Goal: Information Seeking & Learning: Understand process/instructions

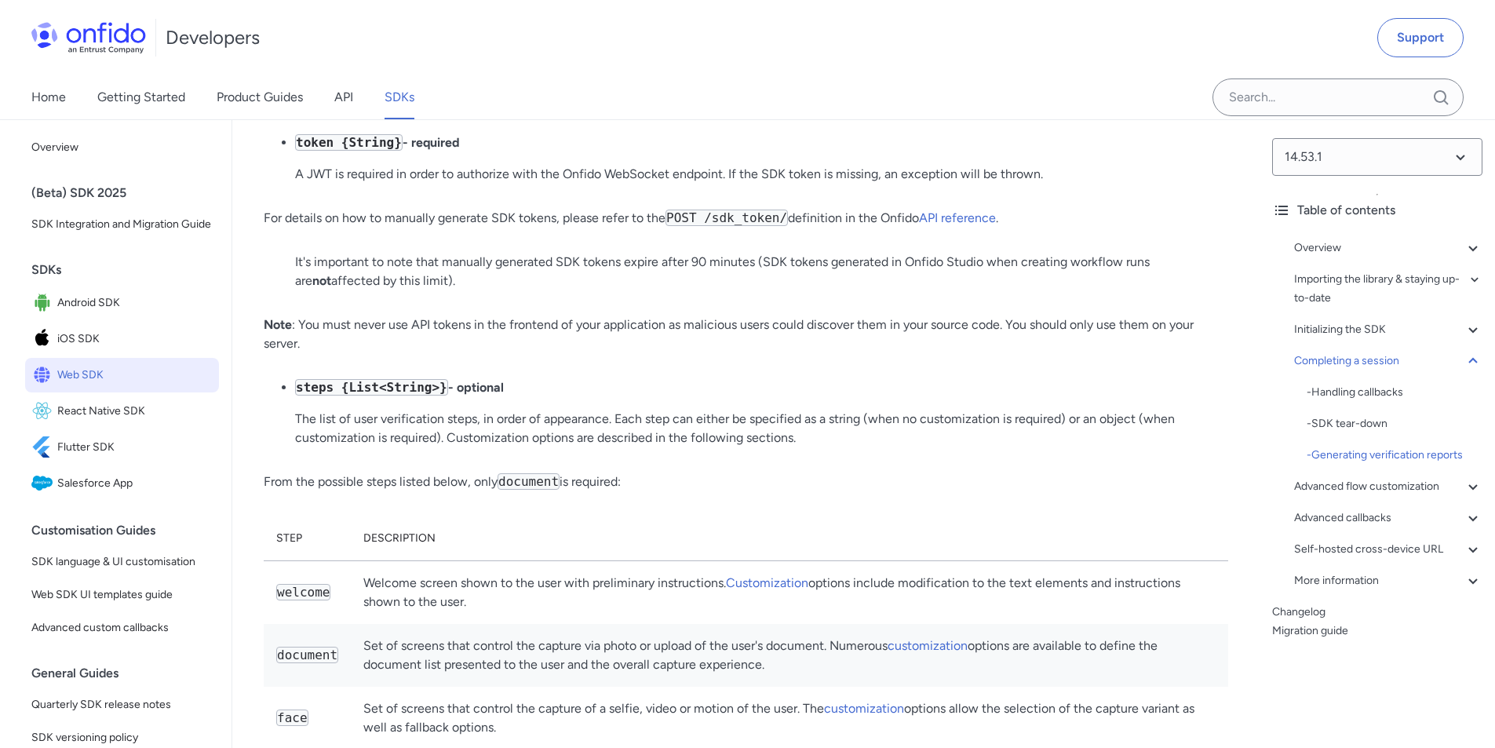
scroll to position [20310, 0]
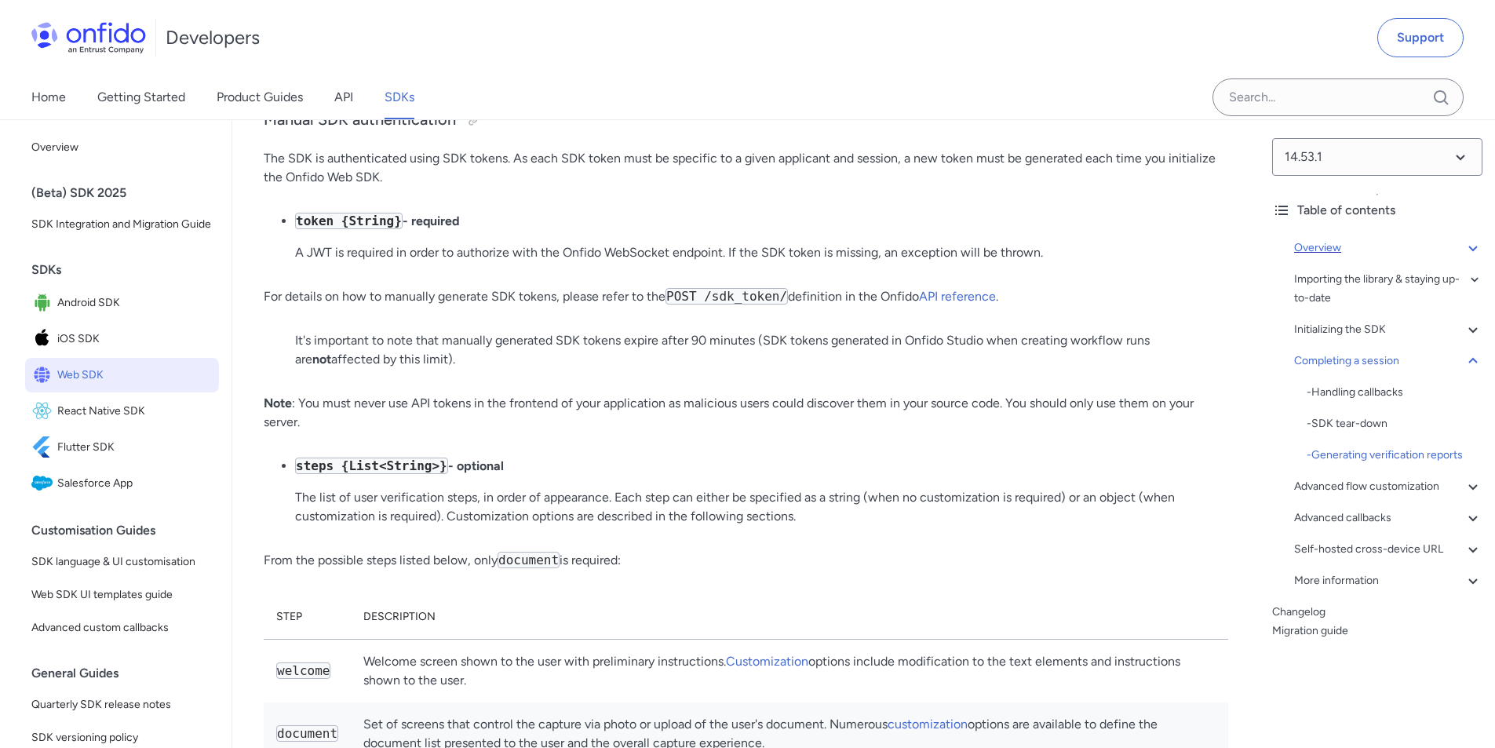
click at [1327, 245] on div "Overview" at bounding box center [1388, 248] width 188 height 19
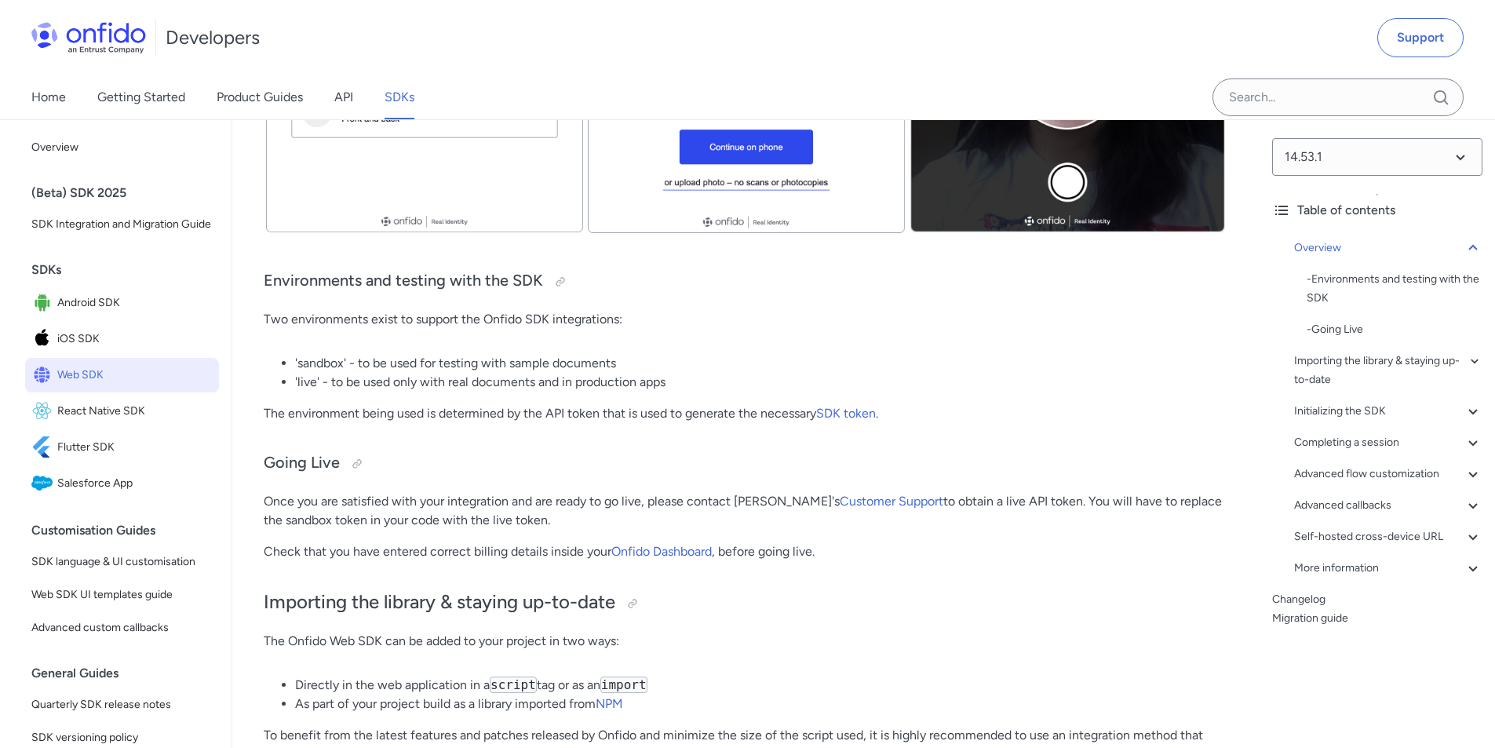
scroll to position [806, 0]
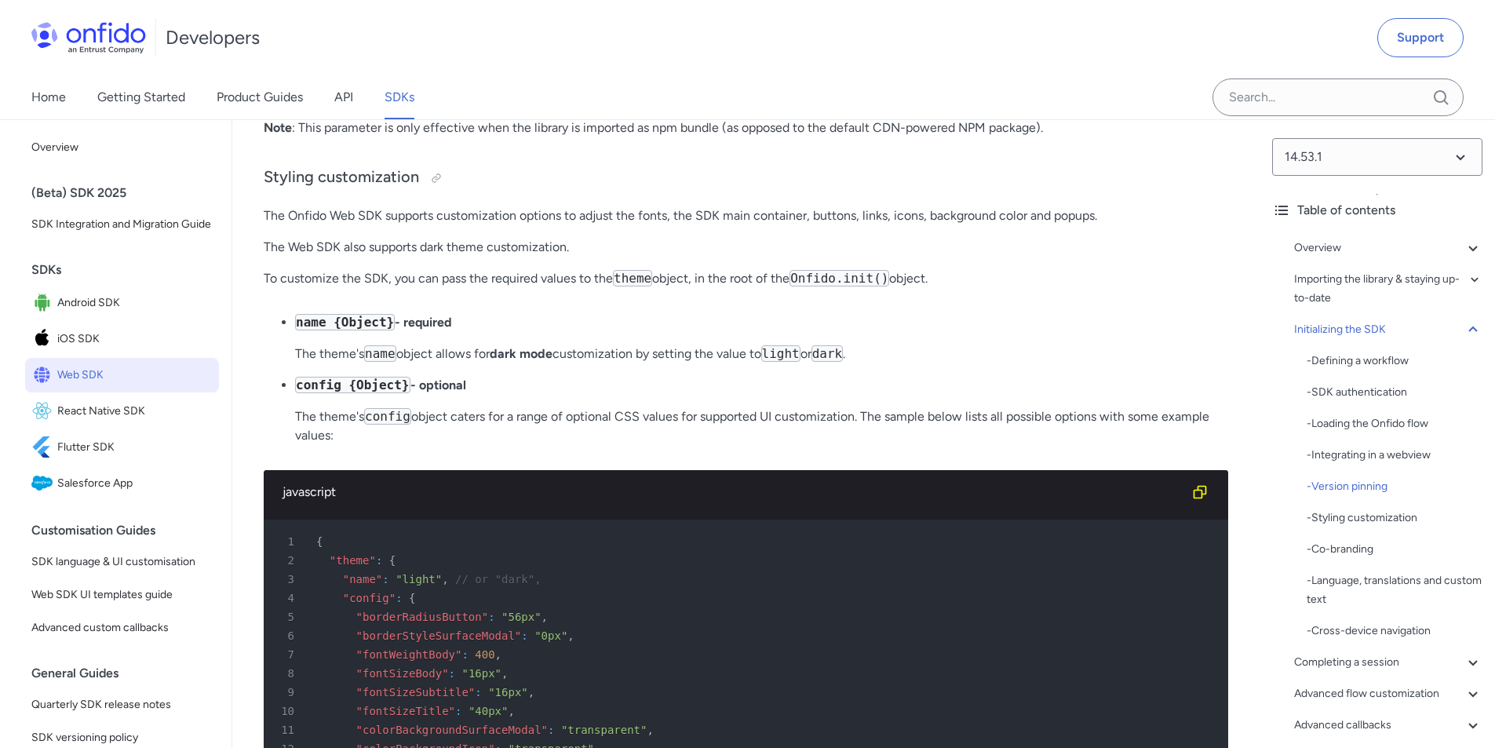
scroll to position [4949, 0]
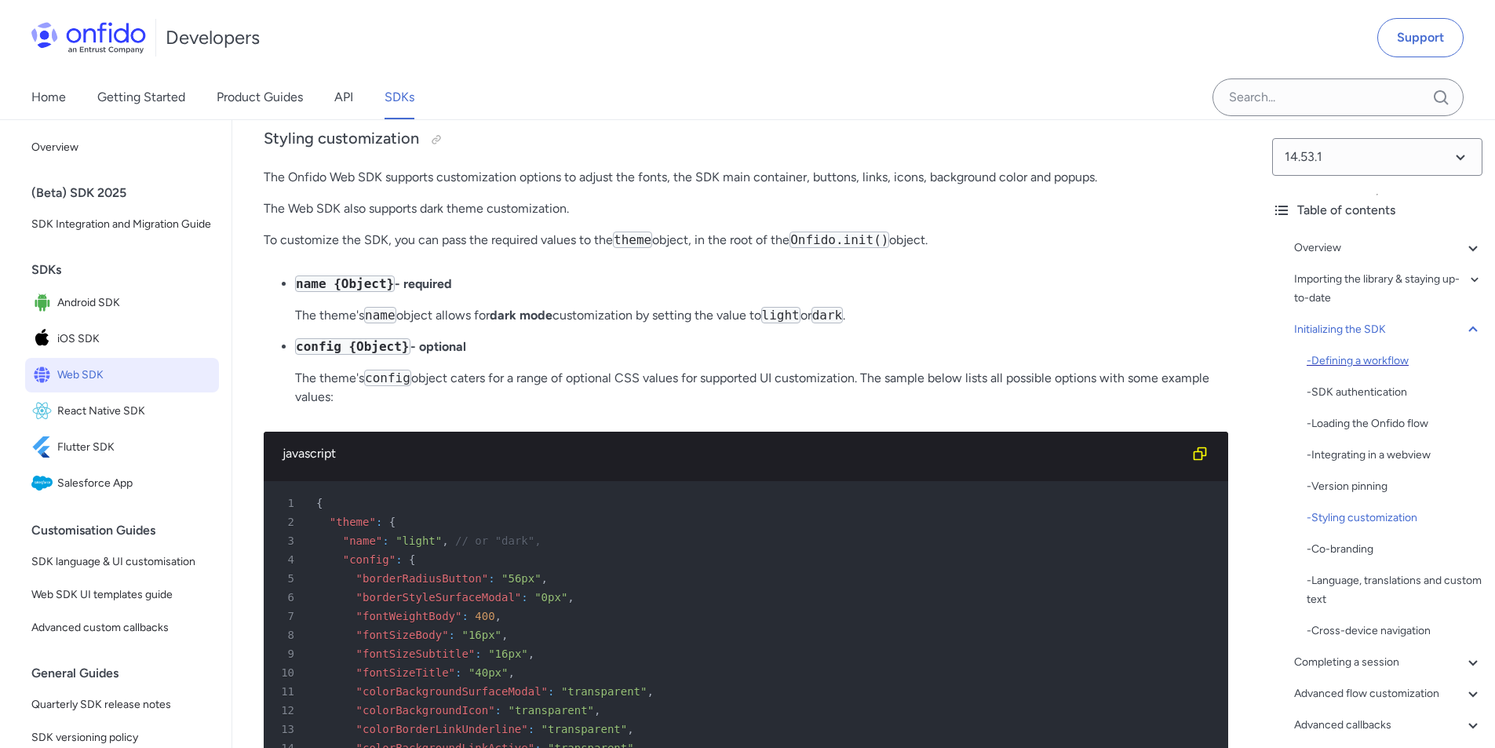
click at [1352, 357] on div "- Defining a workflow" at bounding box center [1395, 361] width 176 height 19
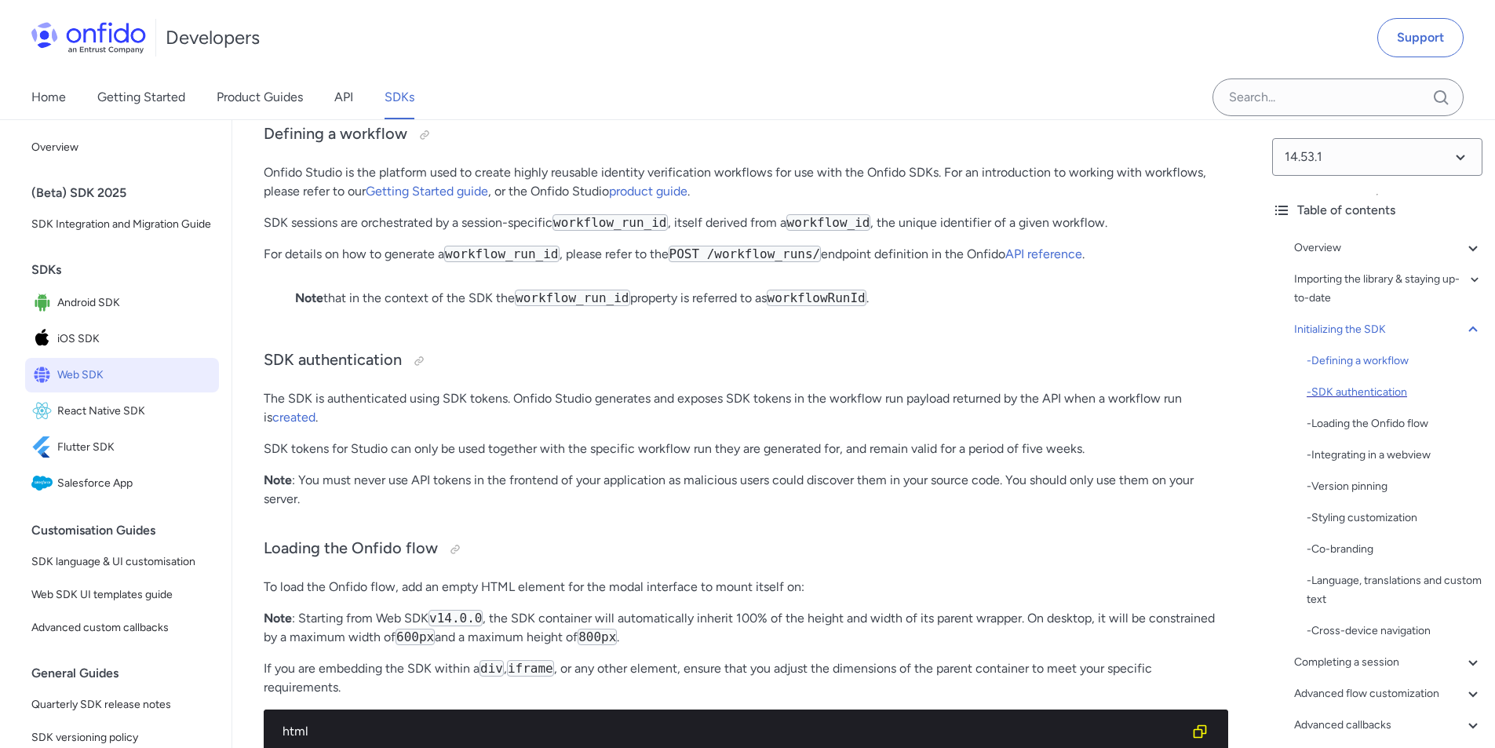
click at [1352, 395] on div "- SDK authentication" at bounding box center [1395, 392] width 176 height 19
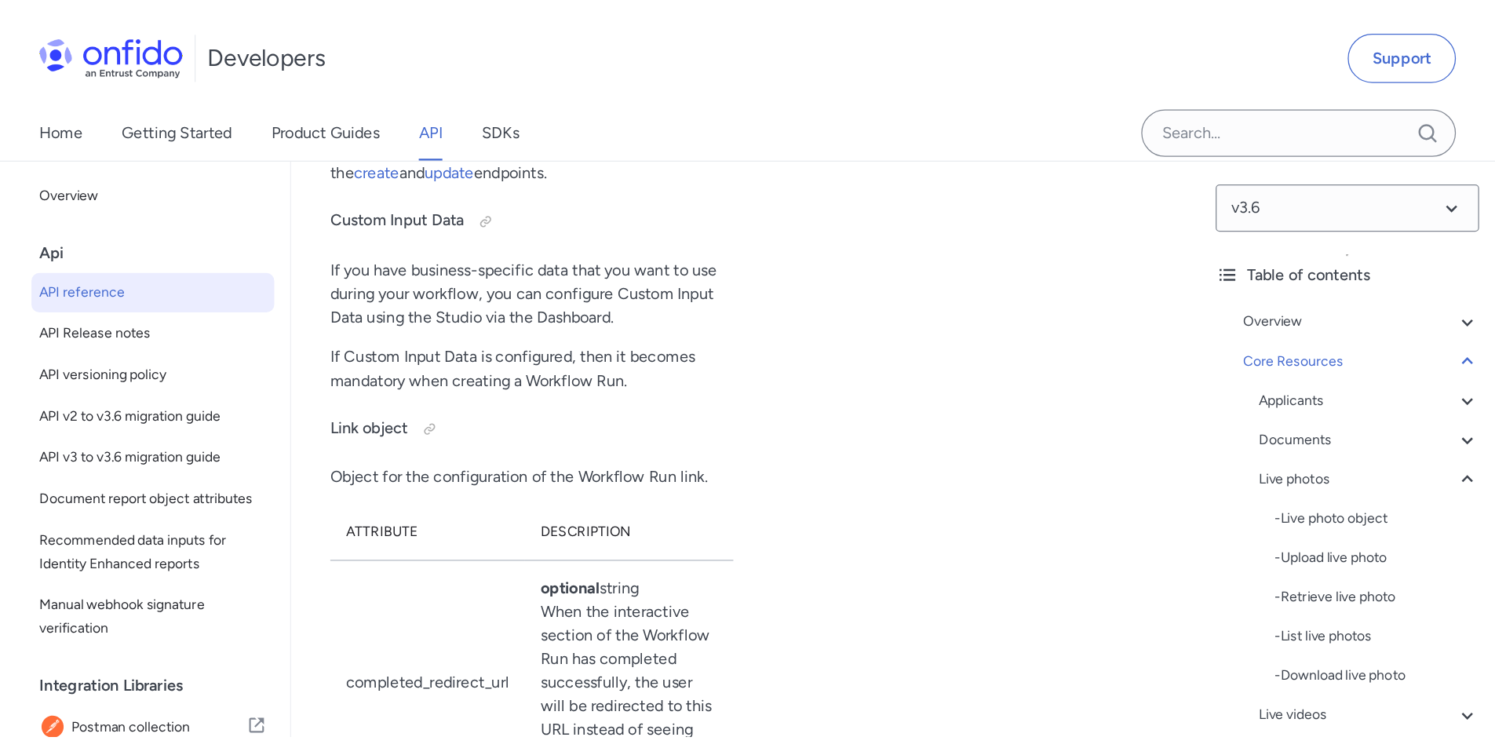
scroll to position [42724, 0]
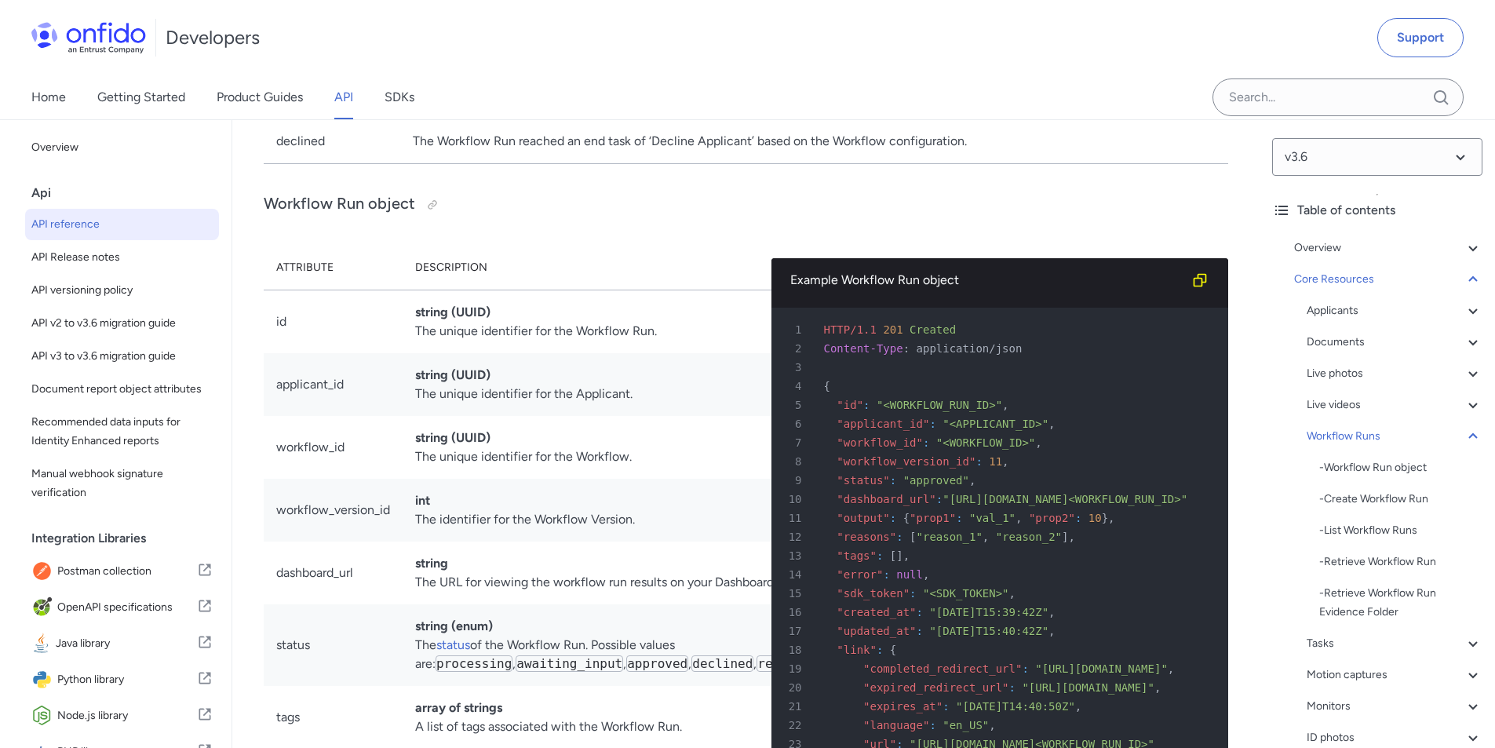
scroll to position [34024, 0]
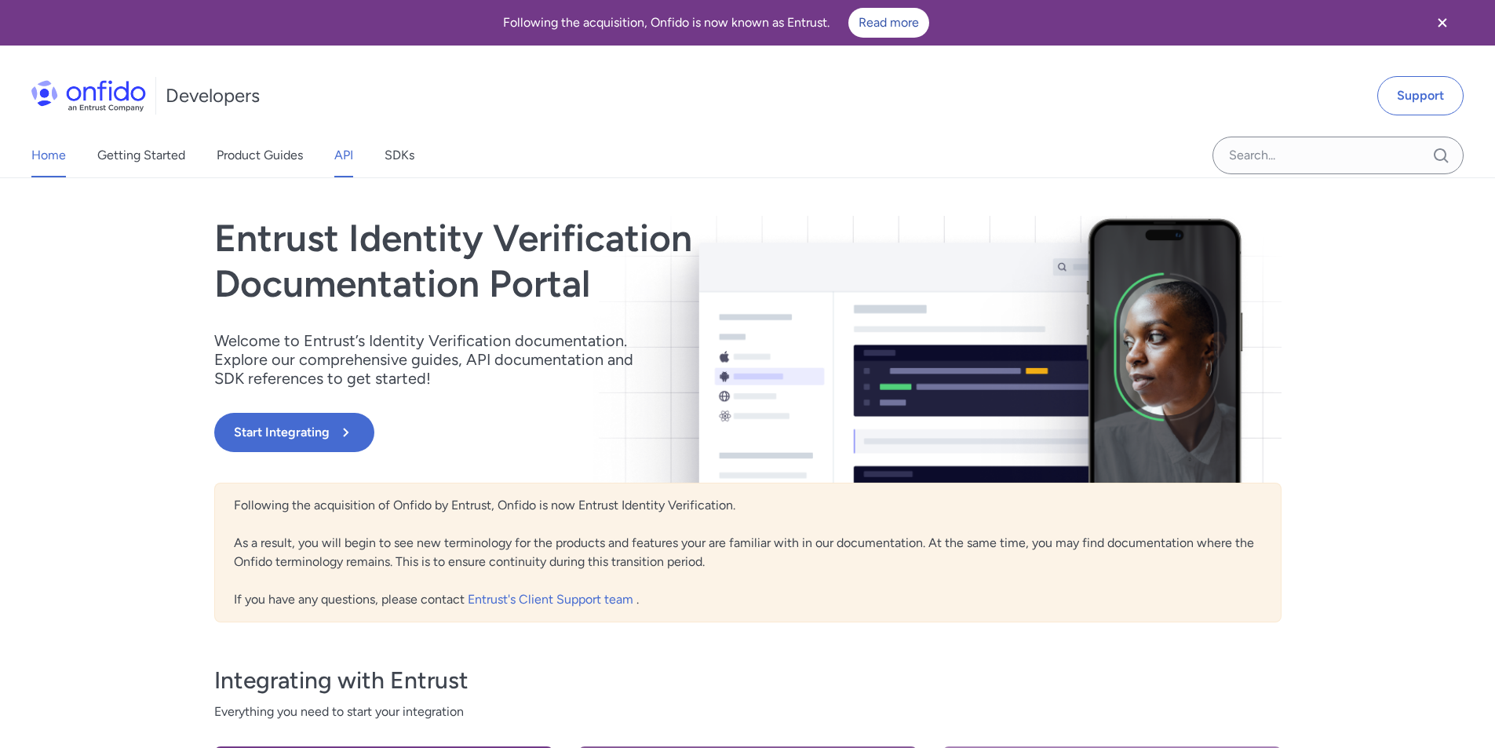
click at [344, 149] on link "API" at bounding box center [343, 155] width 19 height 44
click at [346, 157] on link "API" at bounding box center [343, 155] width 19 height 44
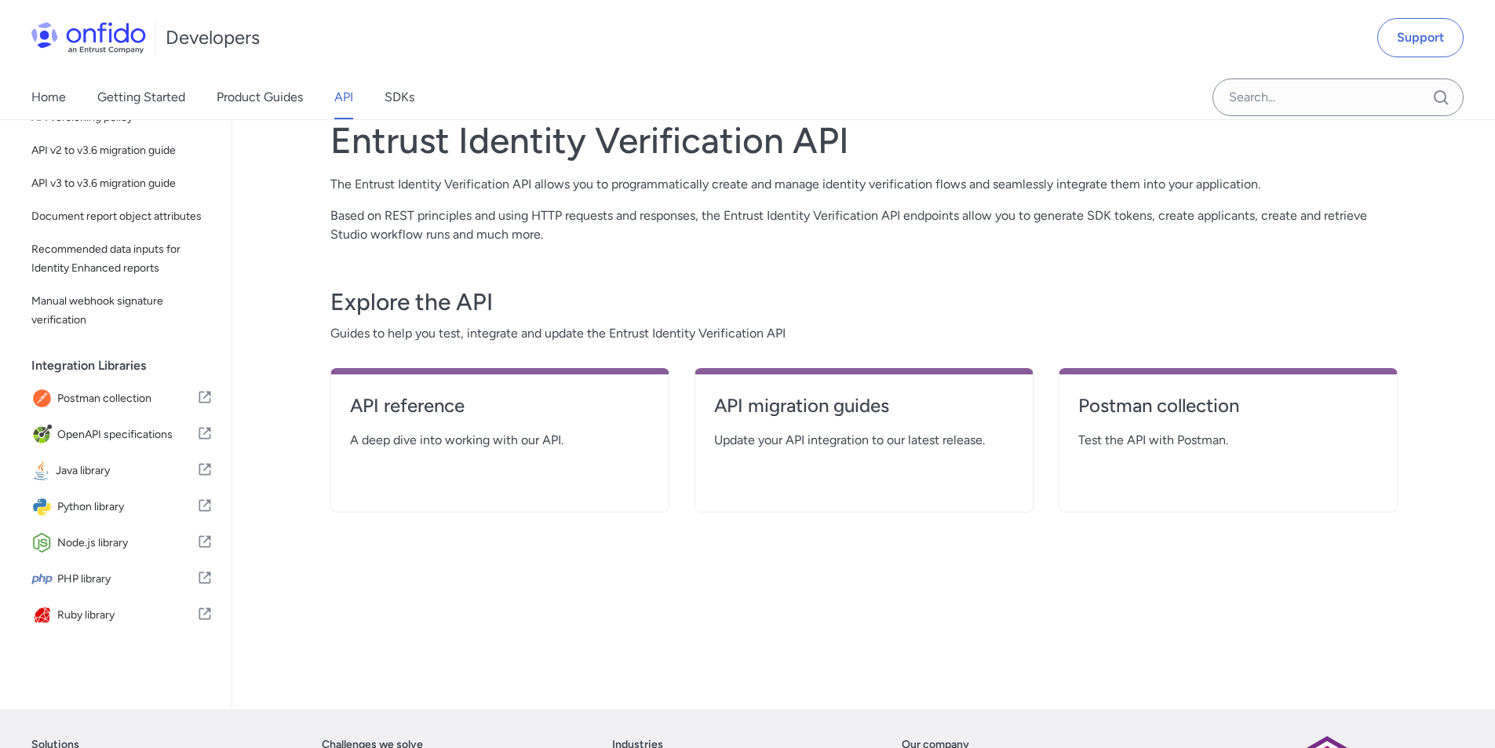
scroll to position [153, 0]
click at [135, 437] on span "OpenAPI specifications" at bounding box center [127, 435] width 140 height 22
